Goal: Task Accomplishment & Management: Use online tool/utility

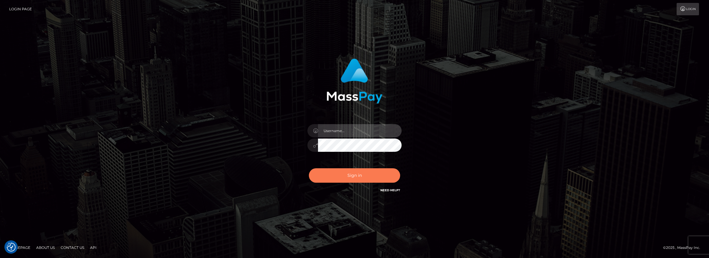
type input "duncan logie"
click at [347, 174] on button "Sign in" at bounding box center [354, 175] width 91 height 14
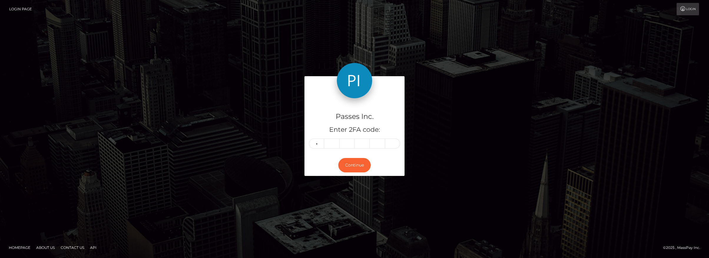
type input "7"
type input "8"
type input "3"
type input "7"
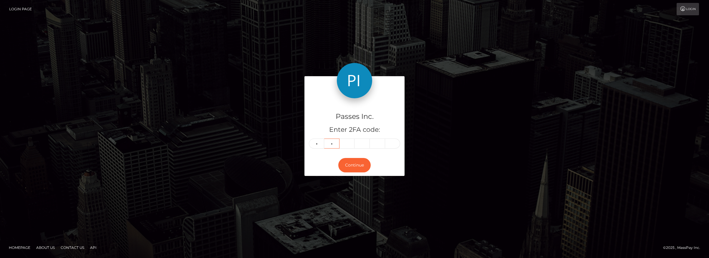
type input "8"
type input "3"
type input "6"
type input "7"
type input "8"
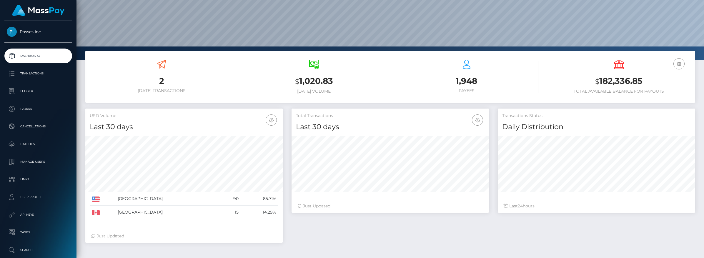
scroll to position [61, 0]
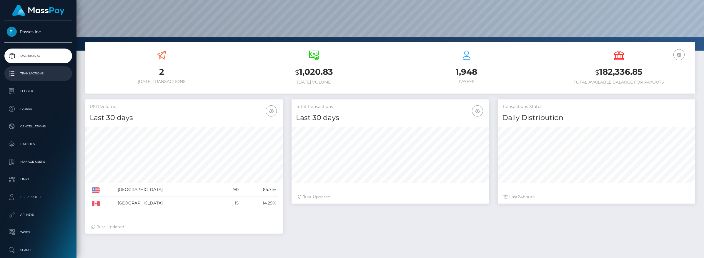
click at [38, 76] on p "Transactions" at bounding box center [38, 73] width 63 height 9
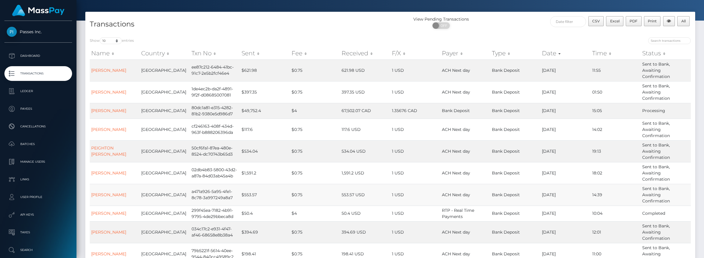
scroll to position [19, 0]
click at [38, 72] on p "Transactions" at bounding box center [38, 73] width 63 height 9
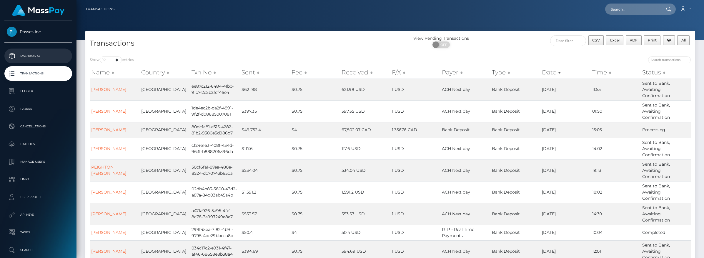
click at [36, 58] on p "Dashboard" at bounding box center [38, 55] width 63 height 9
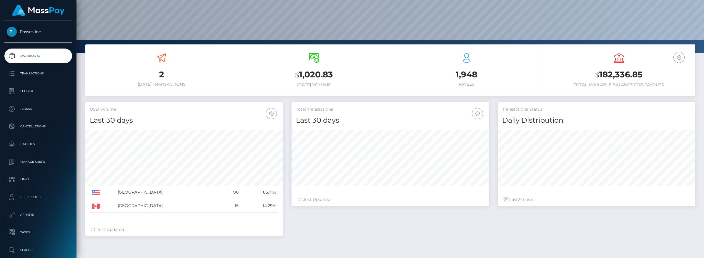
scroll to position [52, 0]
